Goal: Task Accomplishment & Management: Manage account settings

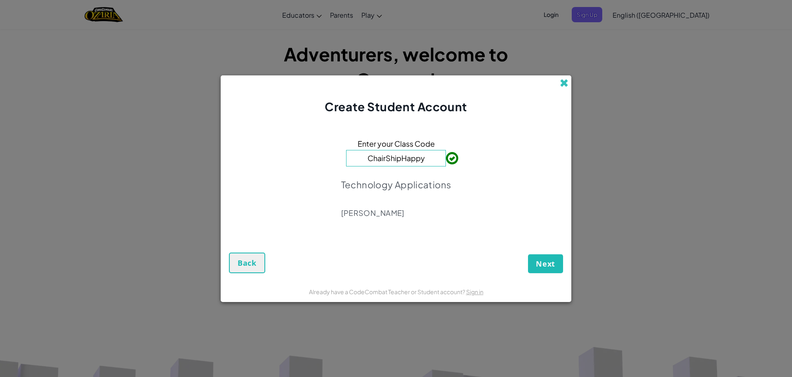
click at [566, 79] on span at bounding box center [564, 83] width 9 height 9
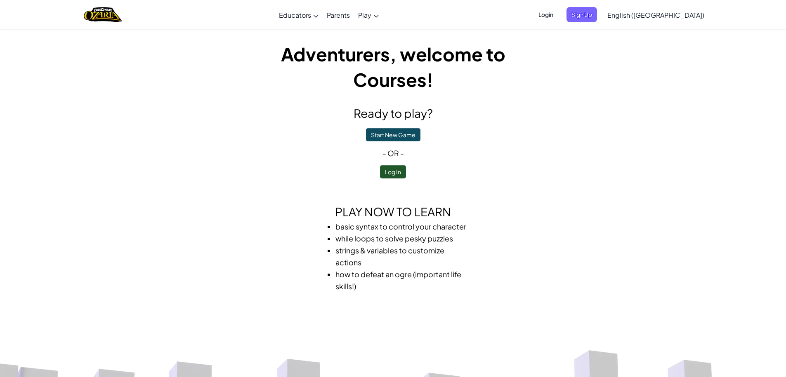
click at [558, 16] on span "Login" at bounding box center [545, 14] width 25 height 15
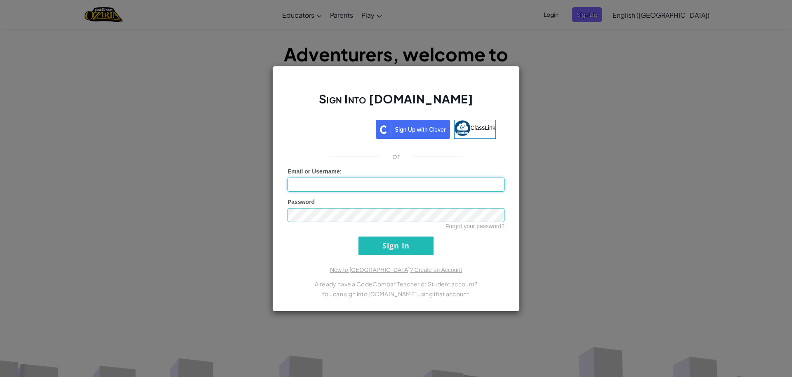
click at [354, 184] on input "Email or Username :" at bounding box center [395, 185] width 217 height 14
type input "kobewil02"
click at [358, 237] on input "Sign In" at bounding box center [395, 246] width 75 height 19
